Goal: Complete application form

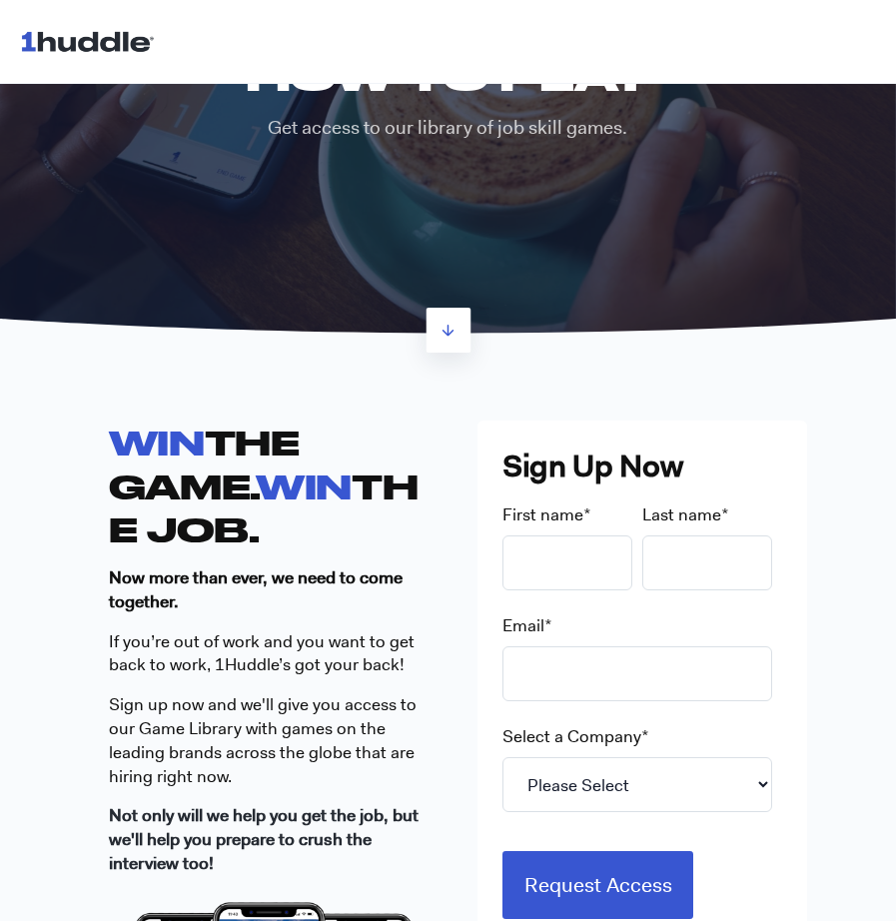
scroll to position [500, 0]
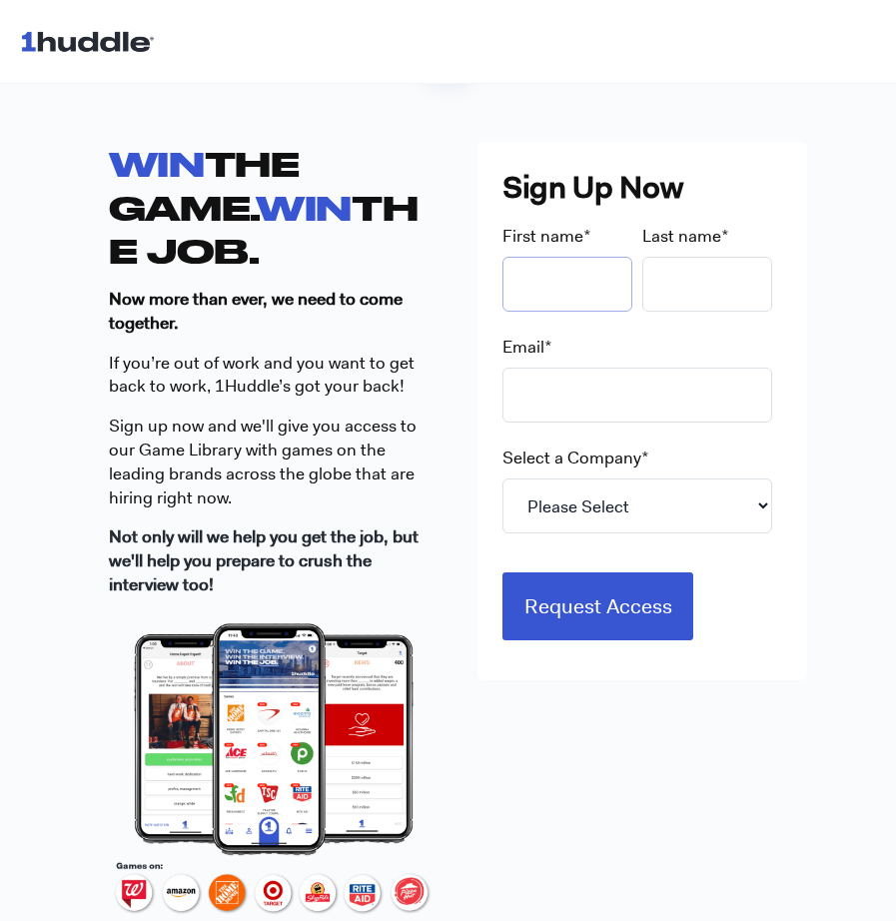
click at [578, 279] on input "First name *" at bounding box center [568, 284] width 130 height 55
type input "[PERSON_NAME]"
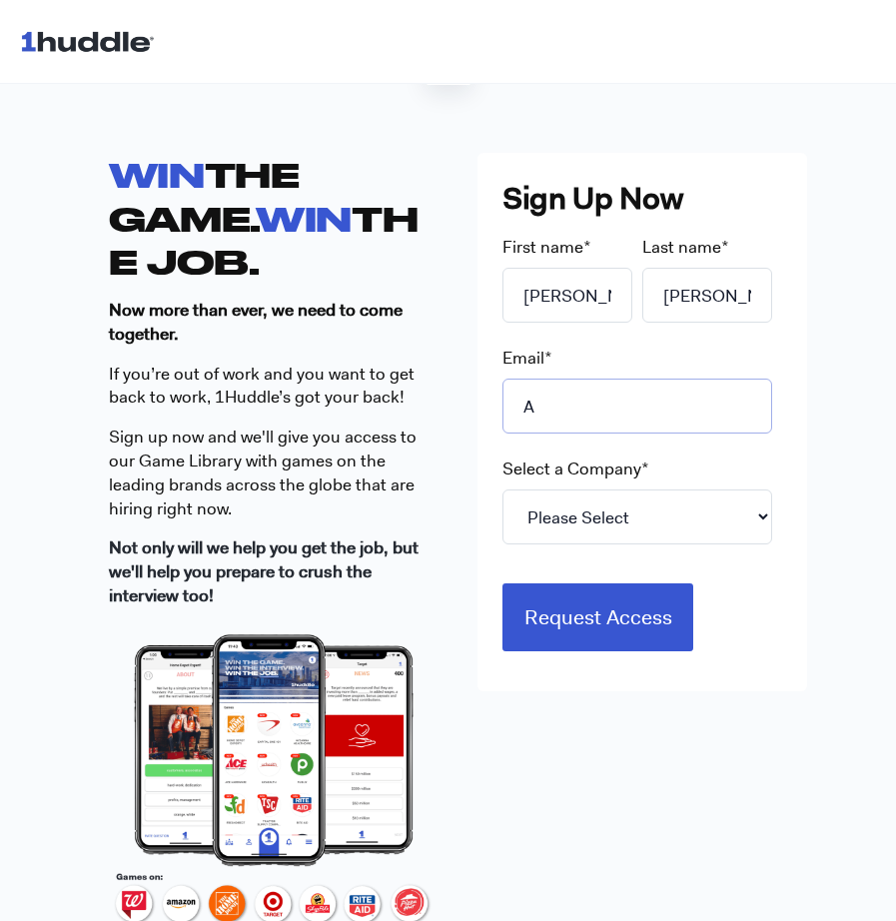
scroll to position [400, 0]
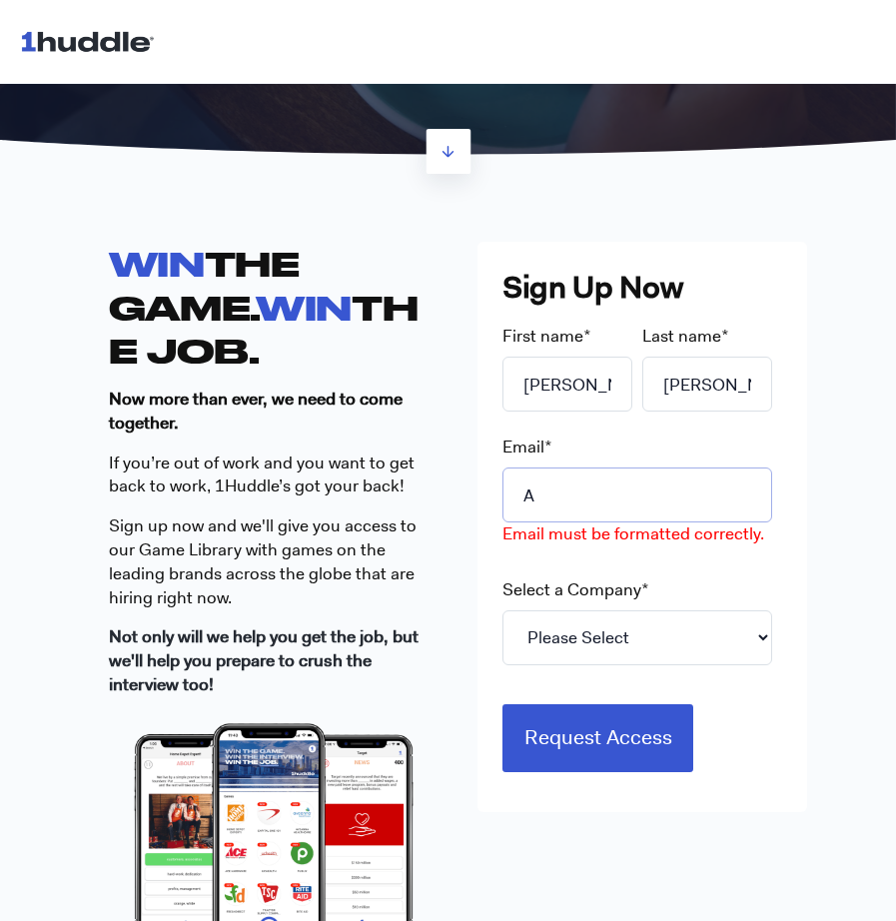
drag, startPoint x: 576, startPoint y: 522, endPoint x: 576, endPoint y: 509, distance: 13.0
click at [576, 520] on input "A" at bounding box center [638, 495] width 271 height 55
type input "[PERSON_NAME][EMAIL_ADDRESS][PERSON_NAME][DOMAIN_NAME]"
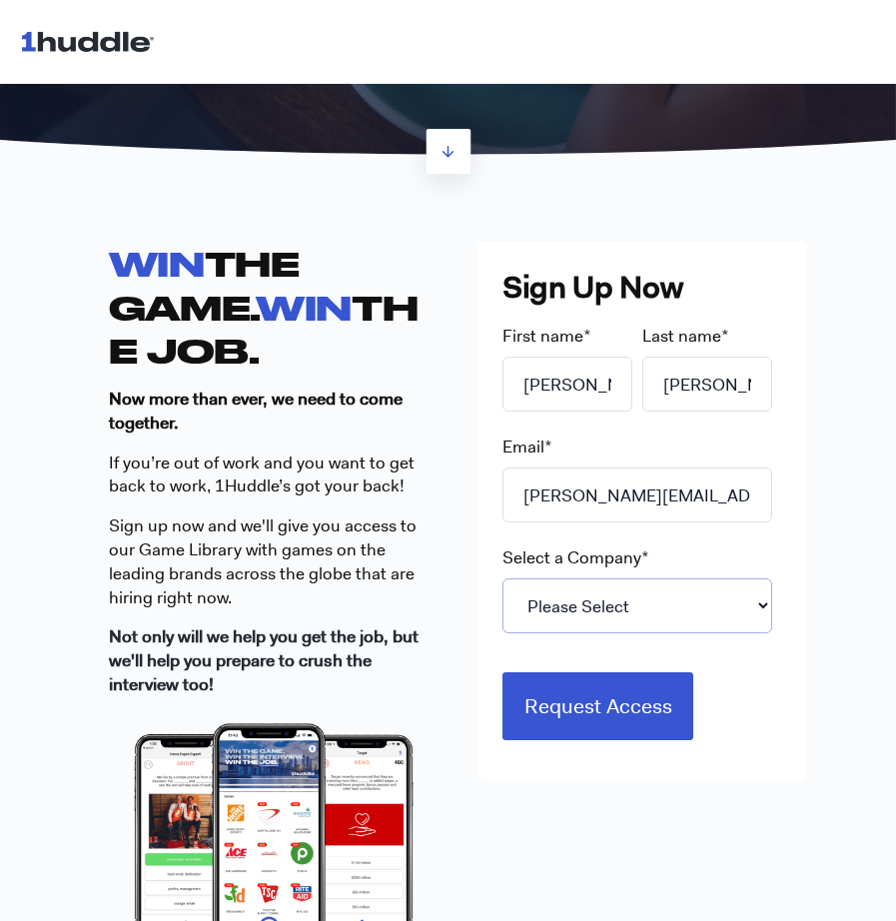
click at [601, 615] on select "Please Select 7-Eleven Ace Hardware Albertsons Companies ALDI Amazon Aveanna He…" at bounding box center [638, 606] width 271 height 55
select select "Starbucks"
click at [503, 579] on select "Please Select 7-Eleven Ace Hardware Albertsons Companies ALDI Amazon Aveanna He…" at bounding box center [638, 606] width 271 height 55
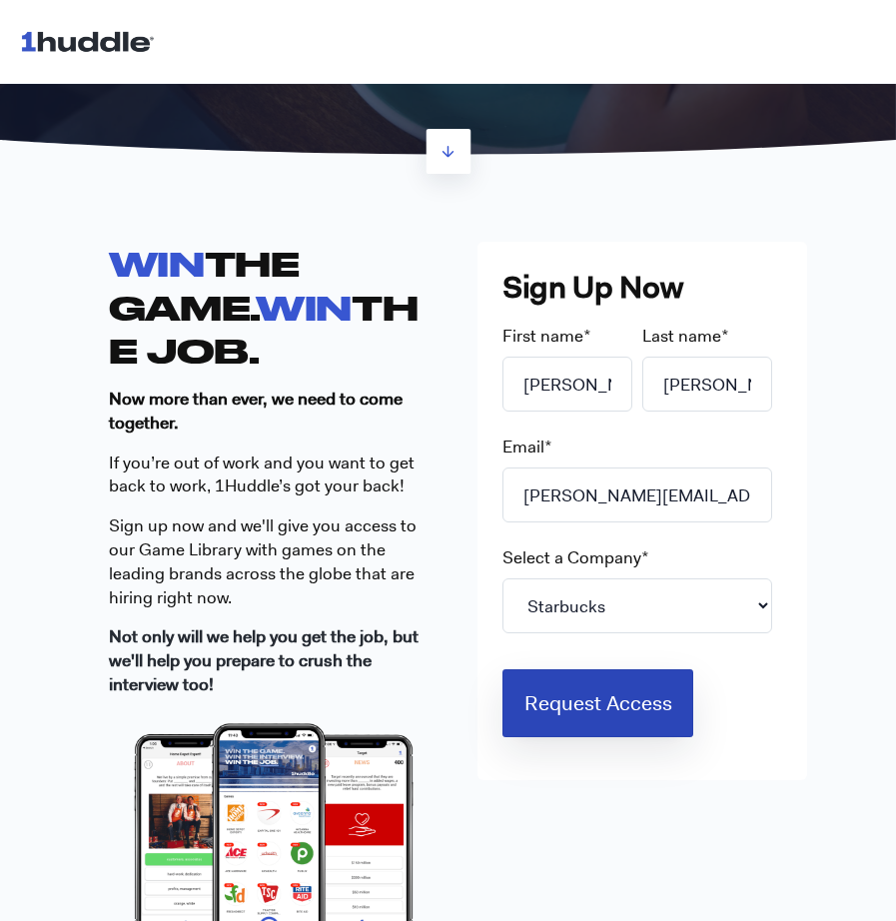
click at [558, 728] on input "Request Access" at bounding box center [599, 704] width 192 height 68
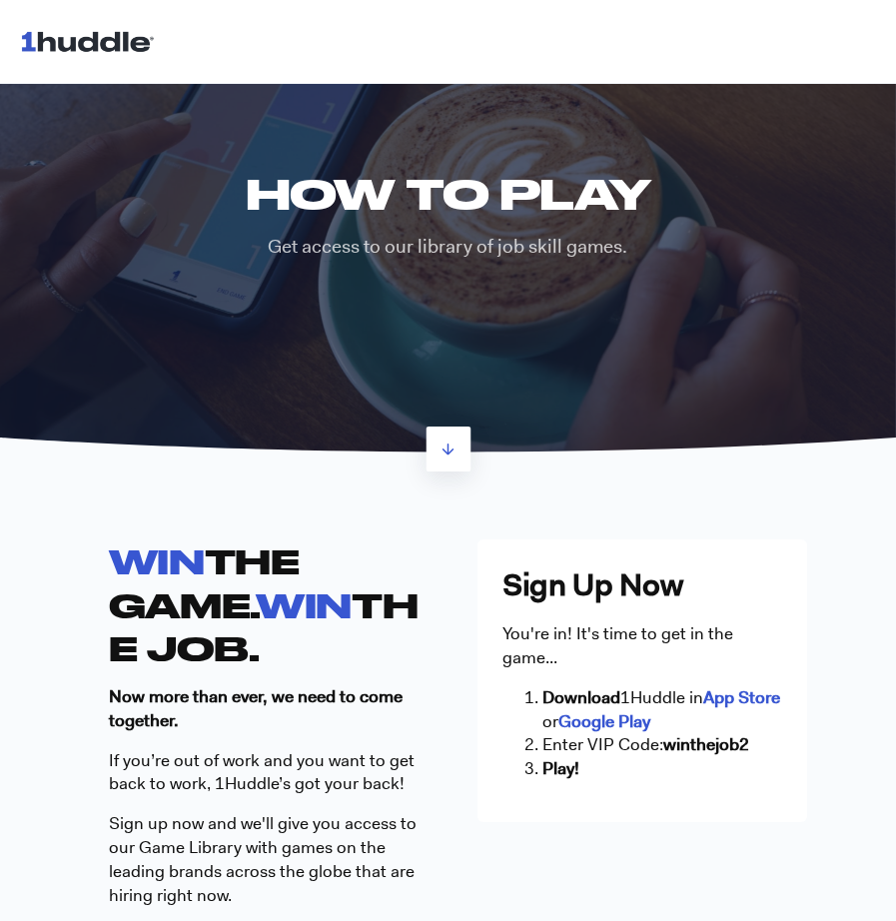
scroll to position [0, 0]
